Goal: Transaction & Acquisition: Purchase product/service

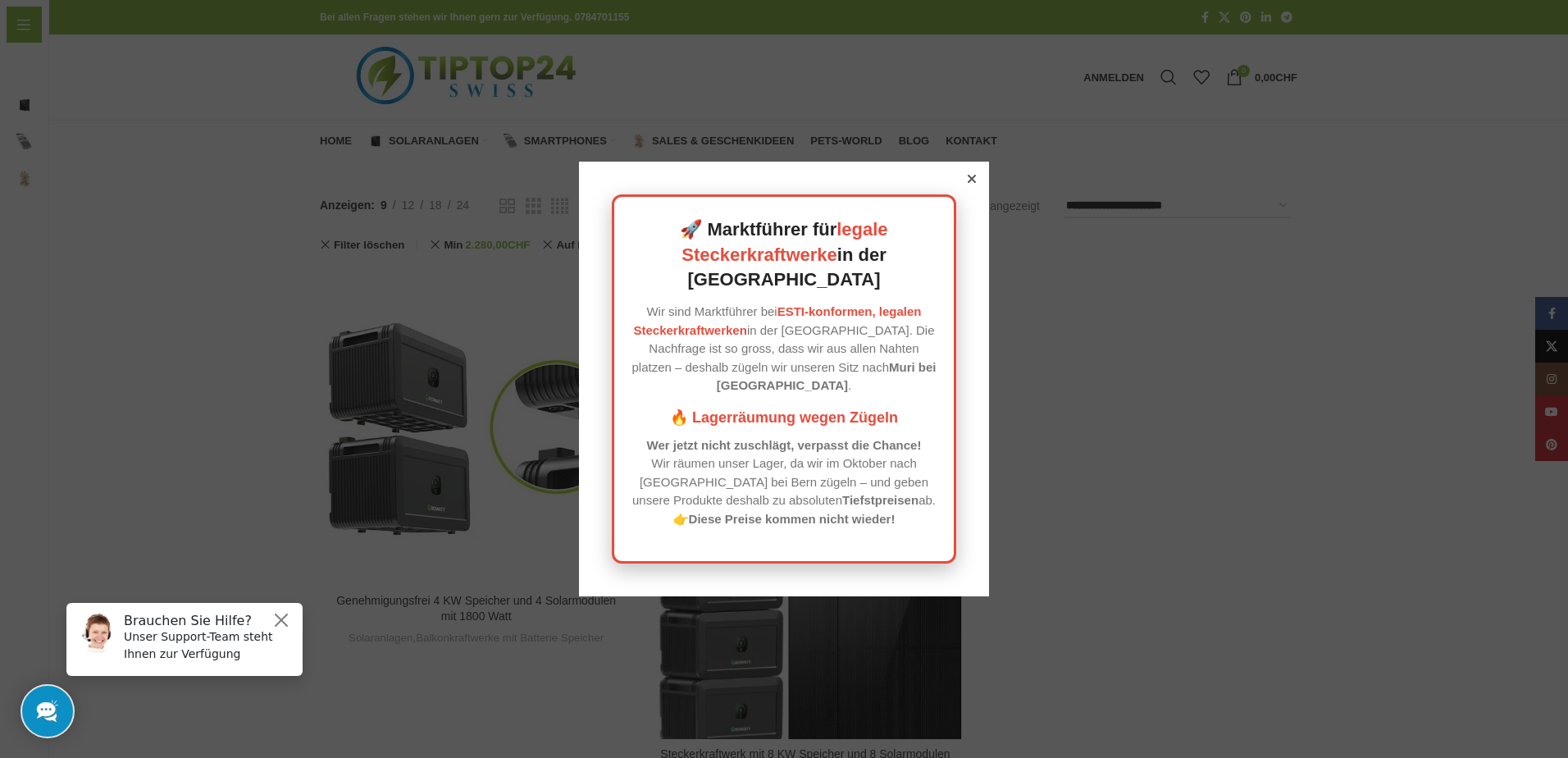
click at [967, 183] on icon at bounding box center [971, 179] width 8 height 8
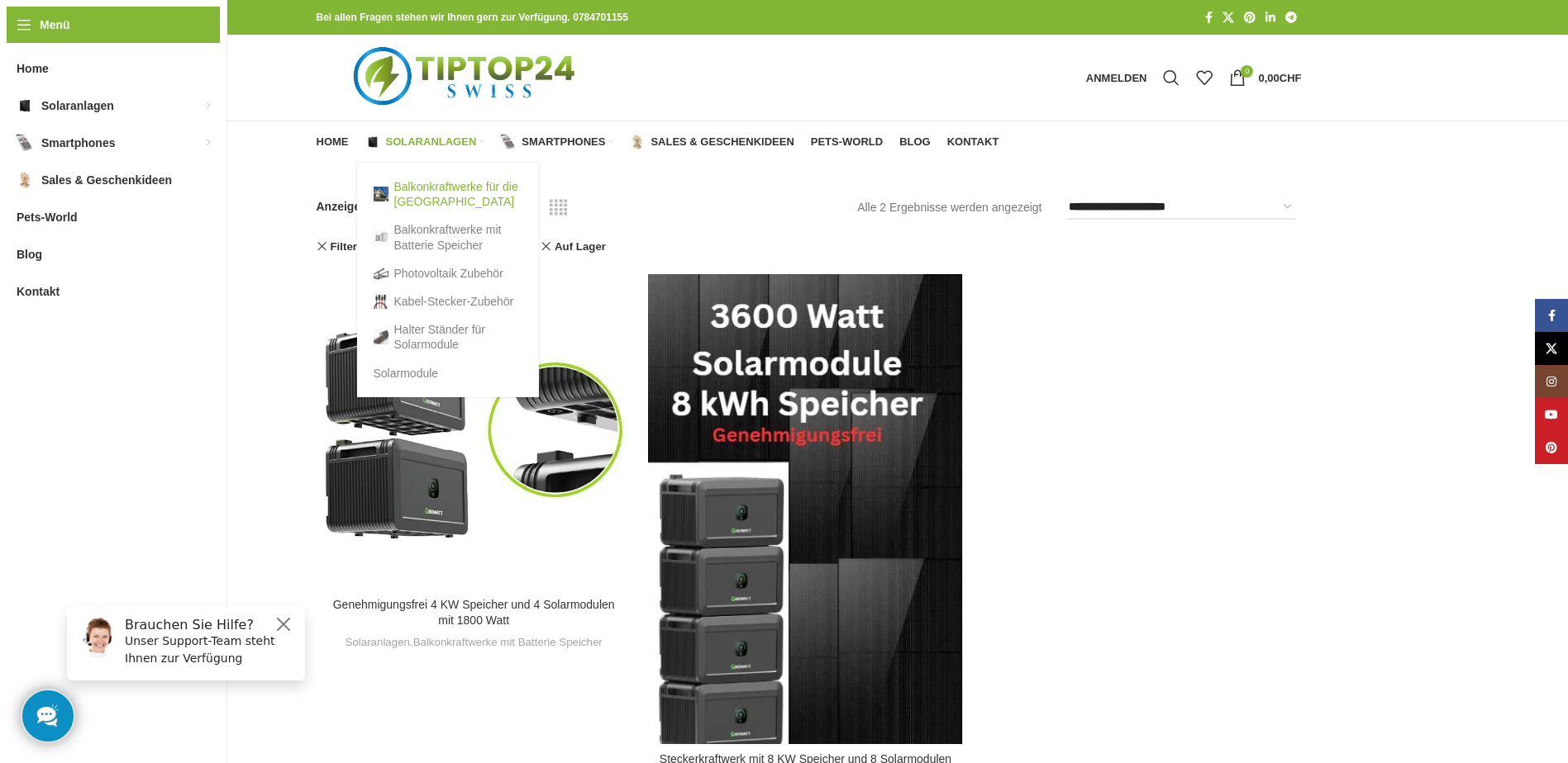
click at [421, 187] on link "Balkonkraftwerke für die [GEOGRAPHIC_DATA]" at bounding box center [448, 194] width 148 height 42
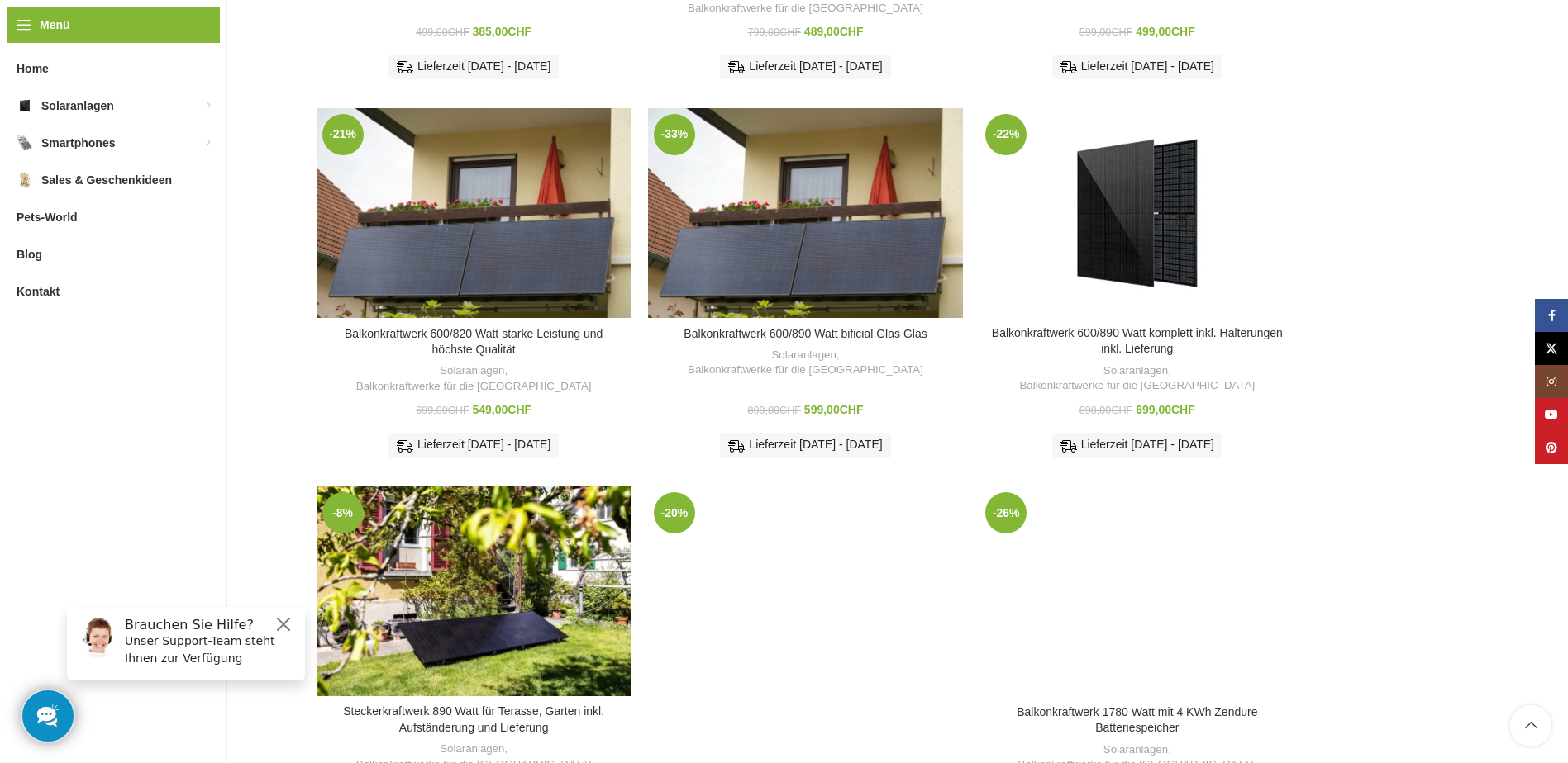
scroll to position [661, 0]
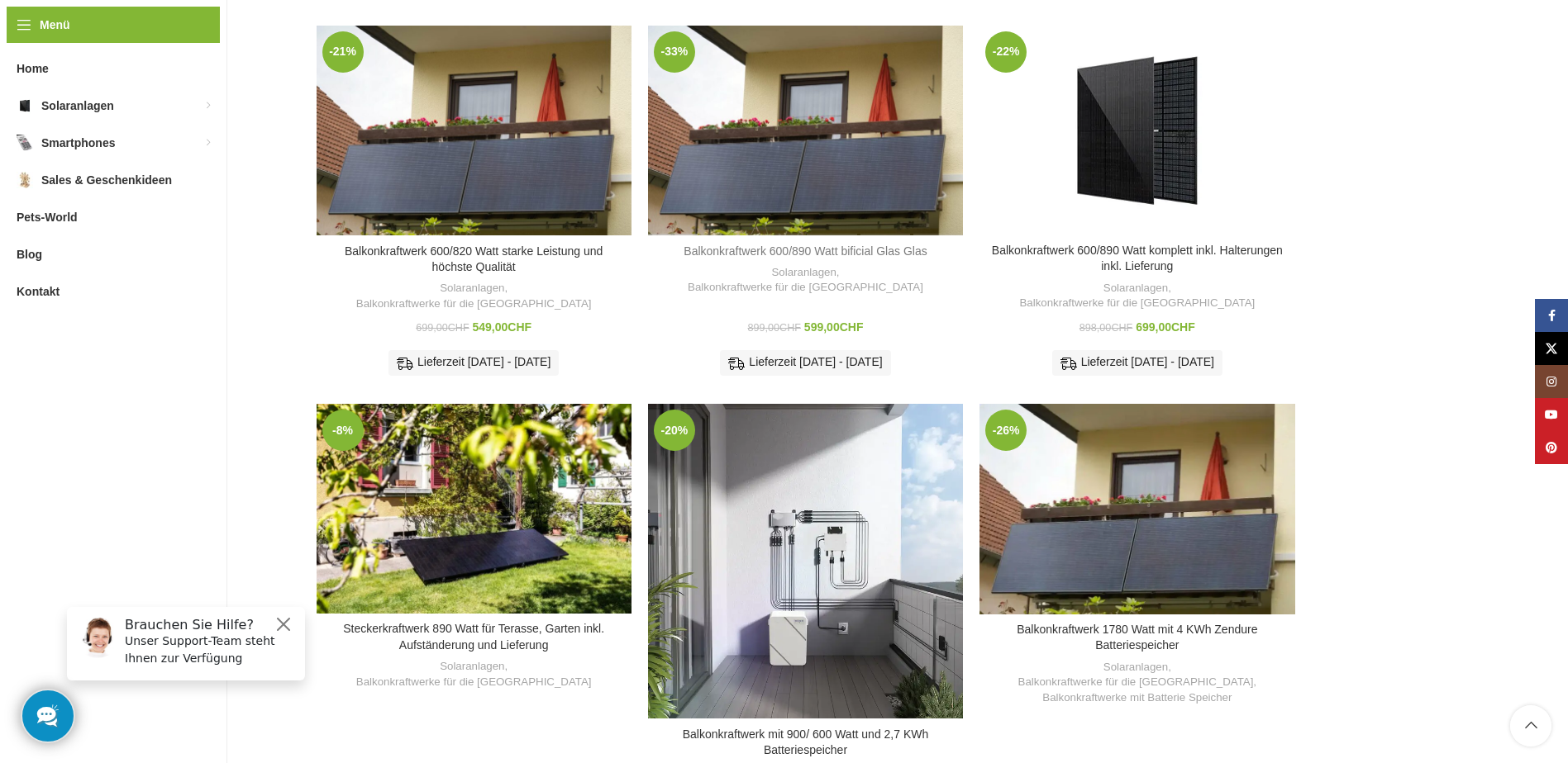
click at [793, 244] on link "Balkonkraftwerk 600/890 Watt bificial Glas Glas" at bounding box center [805, 250] width 243 height 13
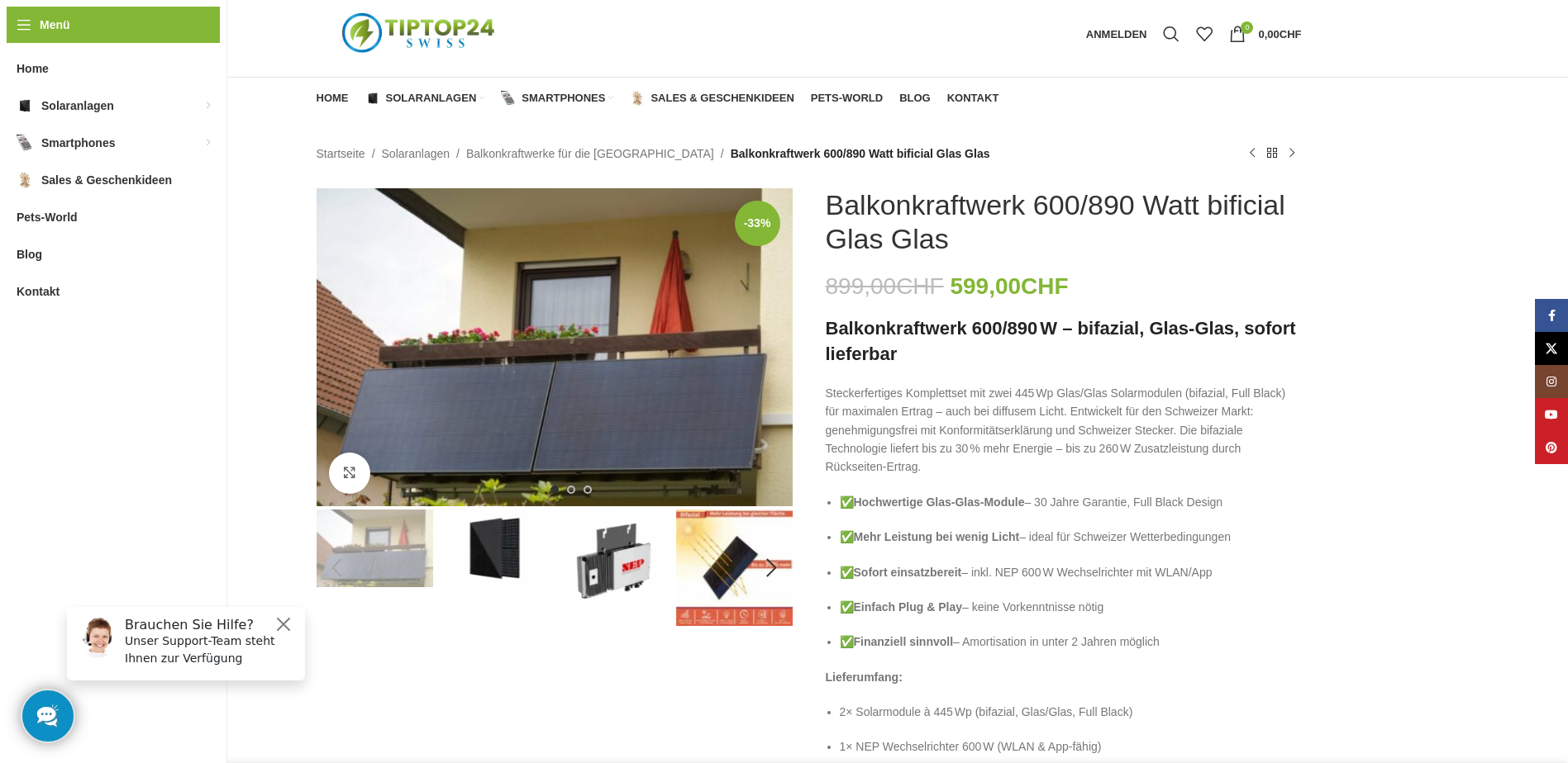
scroll to position [83, 0]
